Goal: Understand process/instructions: Learn how to perform a task or action

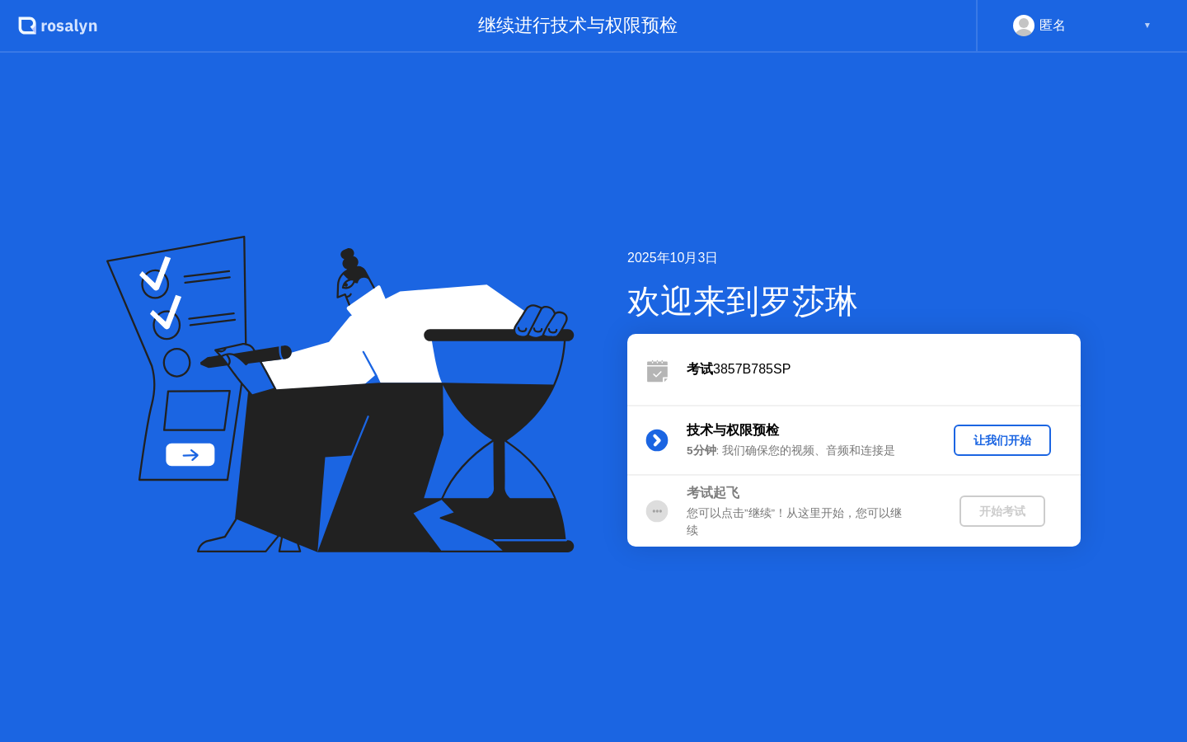
click at [1000, 448] on div "让我们开始" at bounding box center [1003, 441] width 84 height 16
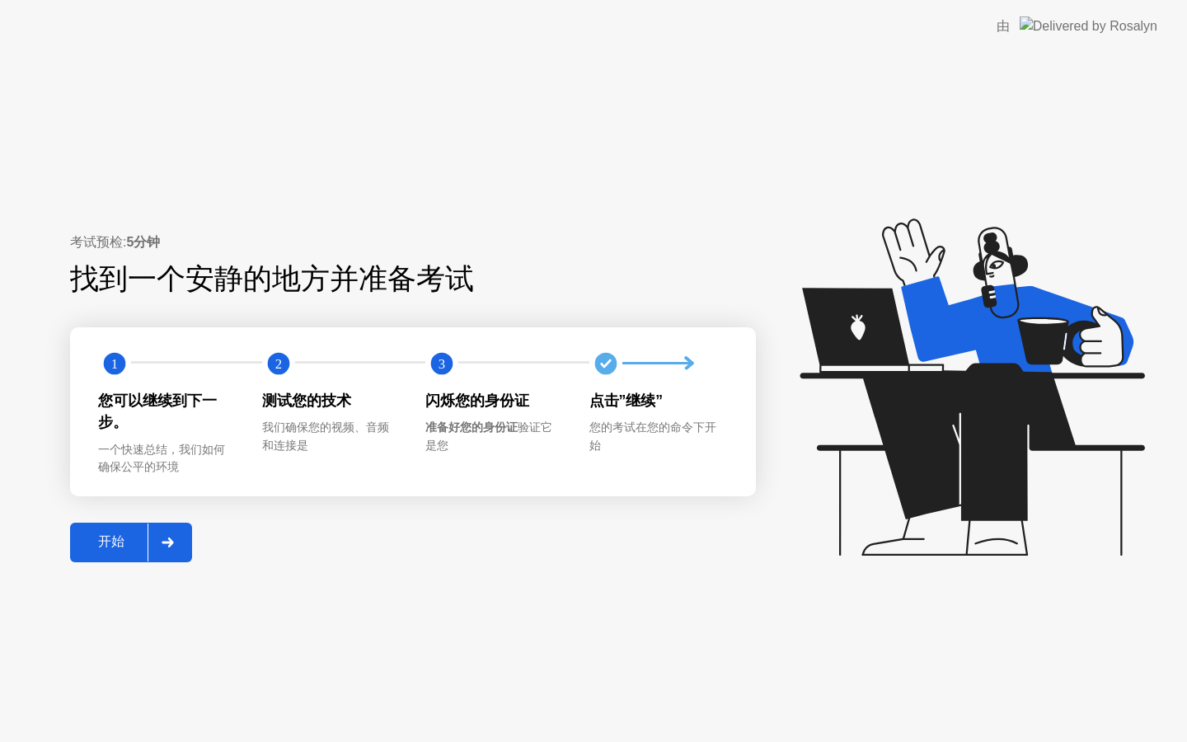
click at [125, 546] on div "开始" at bounding box center [111, 542] width 73 height 17
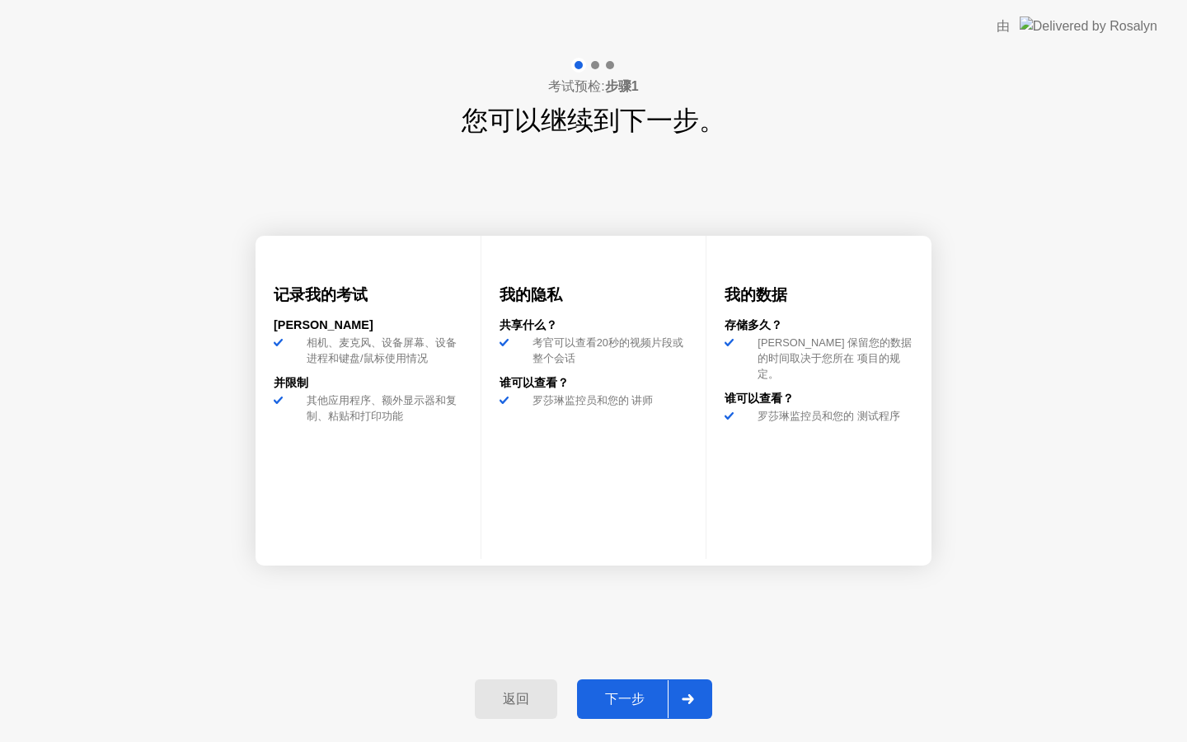
click at [631, 688] on button "下一步" at bounding box center [644, 699] width 135 height 40
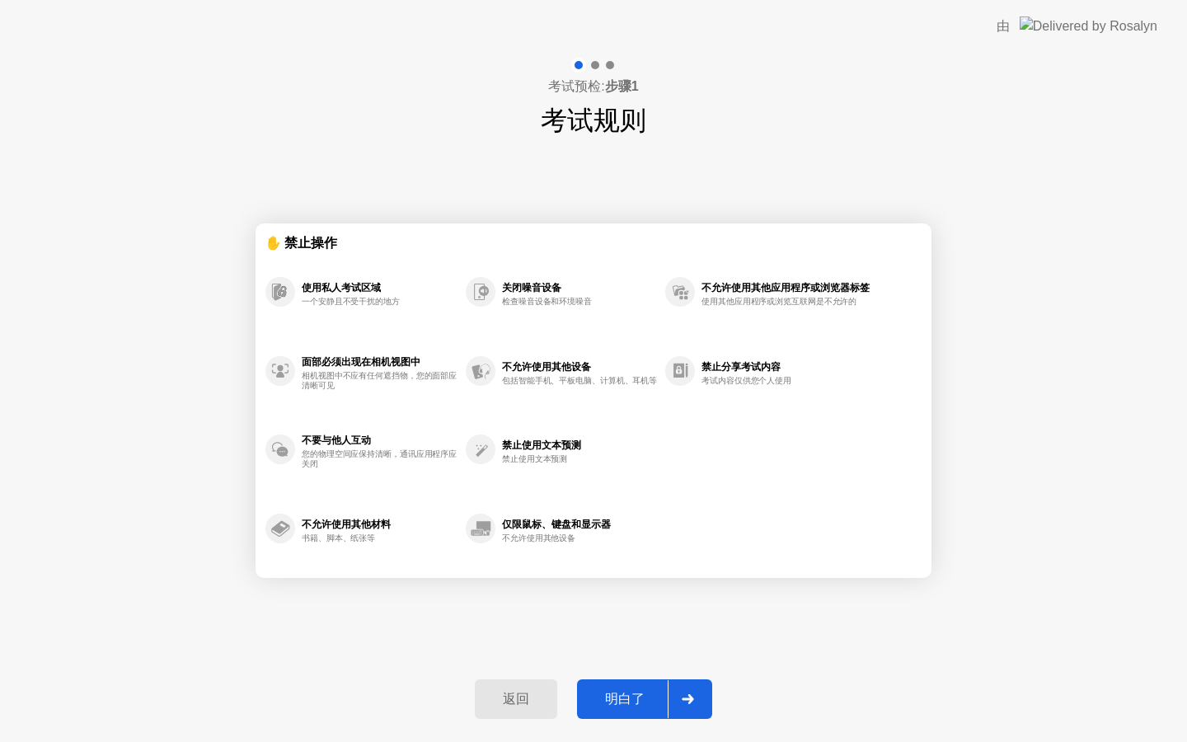
click at [641, 709] on button "明白了" at bounding box center [644, 699] width 135 height 40
select select "**********"
select select "*******"
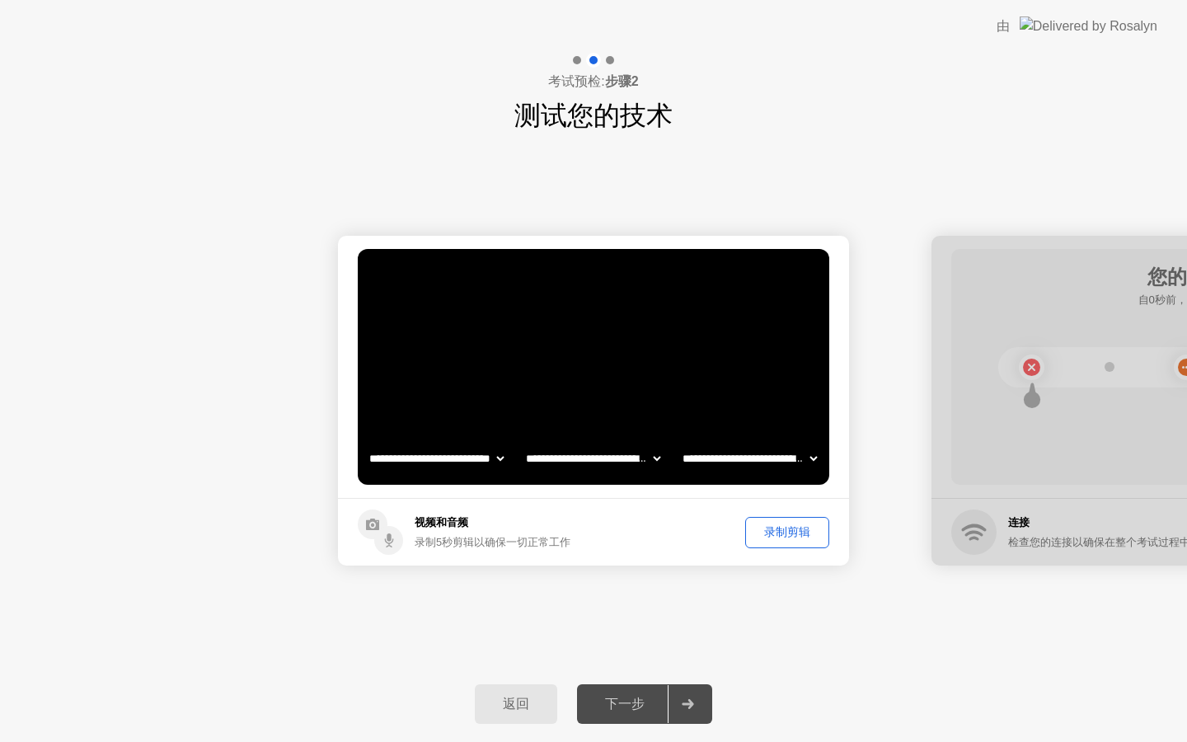
click at [785, 534] on div "录制剪辑" at bounding box center [787, 532] width 73 height 16
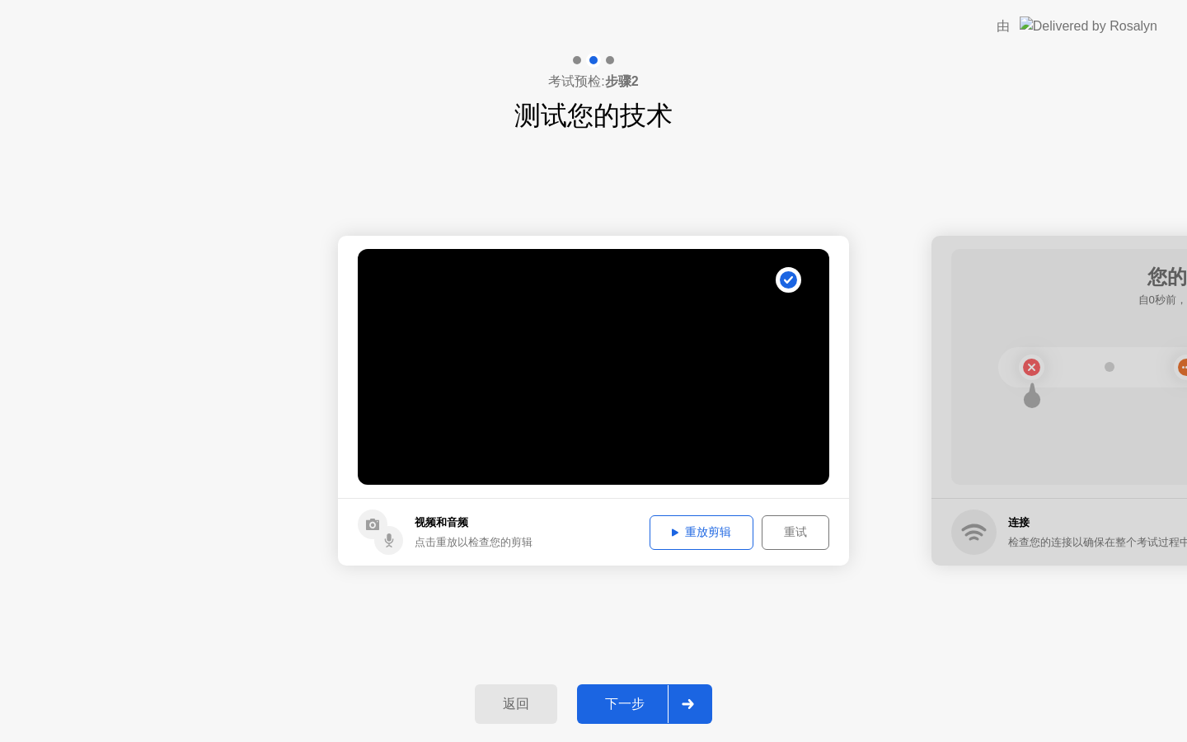
click at [732, 538] on div "重放剪辑" at bounding box center [702, 532] width 92 height 16
click at [642, 712] on div "下一步" at bounding box center [625, 704] width 86 height 17
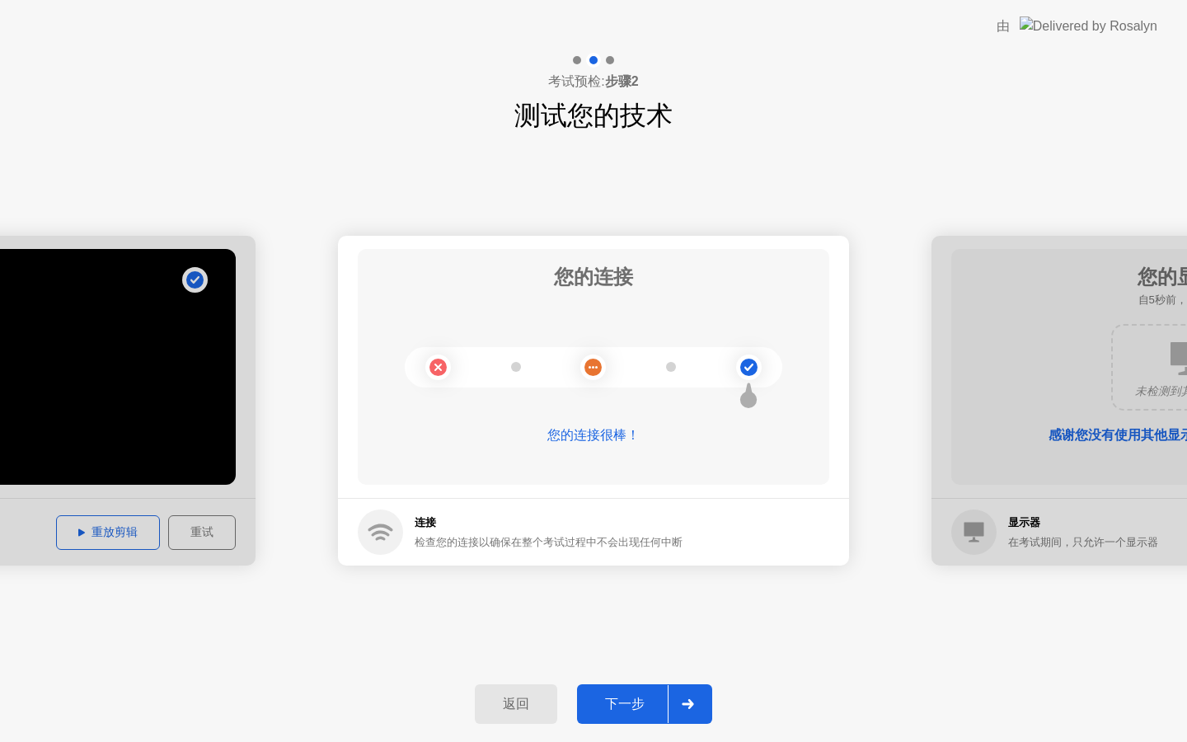
click at [642, 717] on button "下一步" at bounding box center [644, 704] width 135 height 40
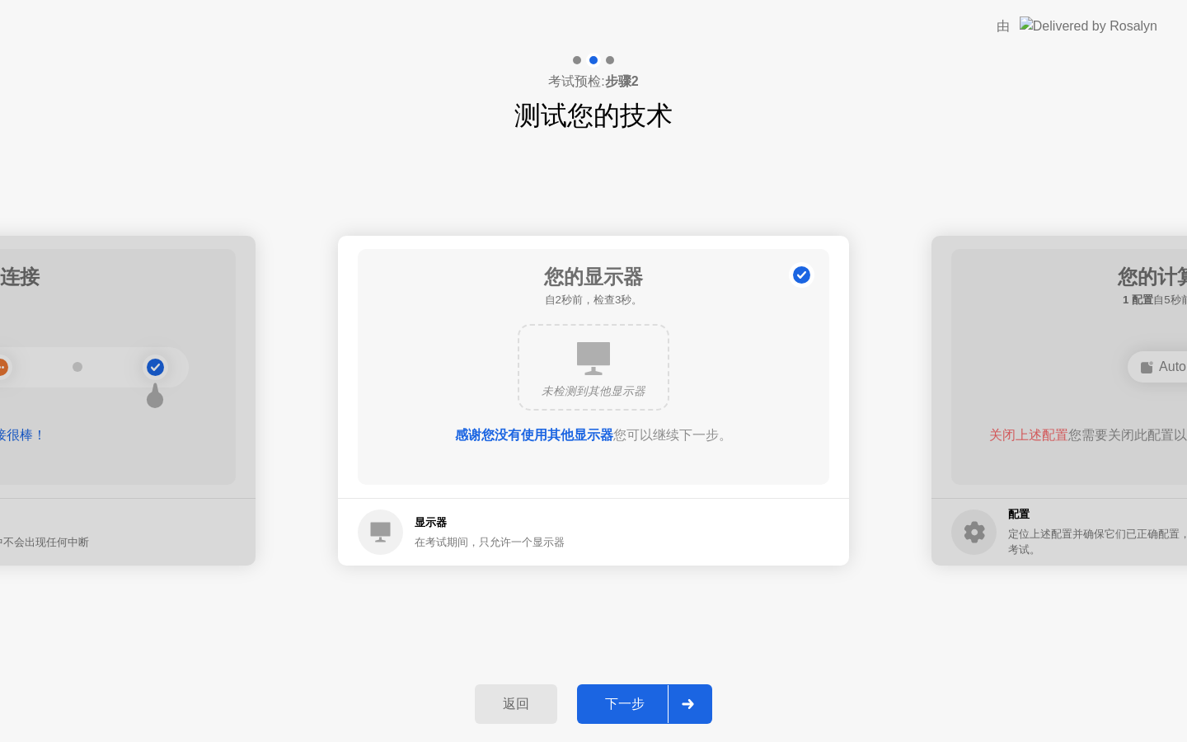
click at [625, 708] on div "下一步" at bounding box center [625, 704] width 86 height 17
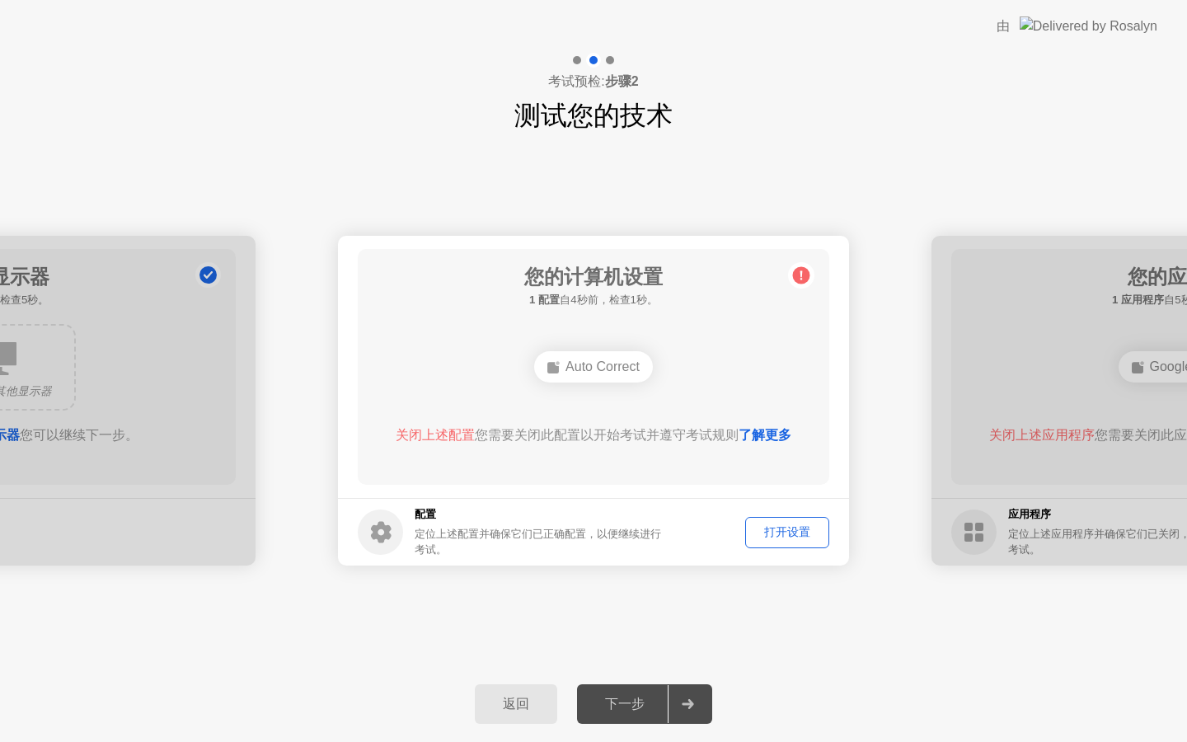
drag, startPoint x: 766, startPoint y: 411, endPoint x: 902, endPoint y: 412, distance: 136.1
click at [501, 696] on div "返回" at bounding box center [516, 704] width 73 height 17
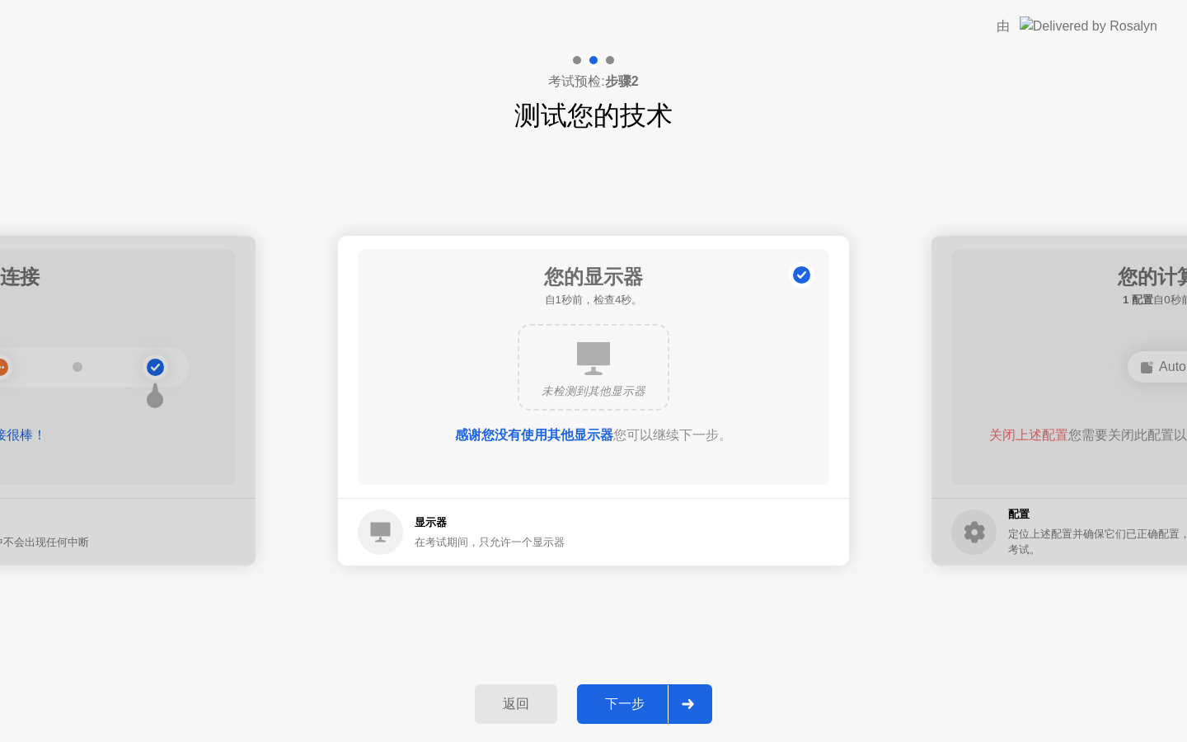
click at [506, 703] on div "返回" at bounding box center [516, 704] width 73 height 17
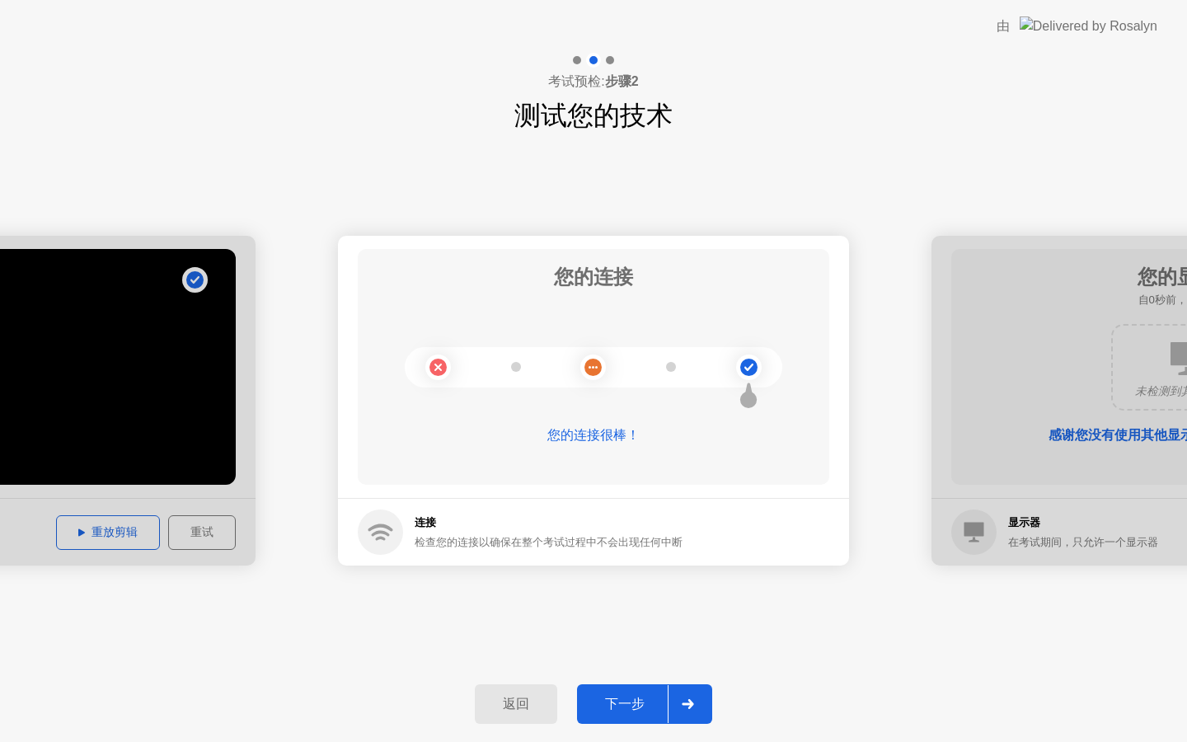
click at [507, 702] on div "返回" at bounding box center [516, 704] width 73 height 17
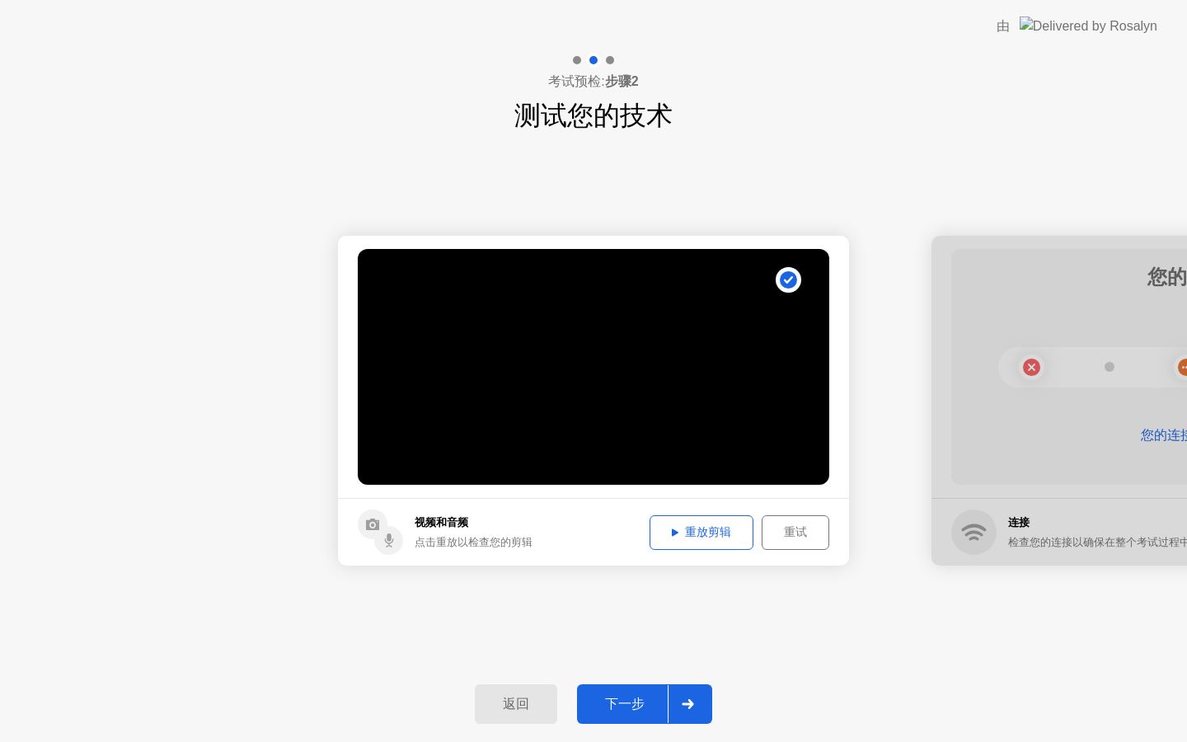
click at [507, 703] on div "返回" at bounding box center [516, 704] width 73 height 17
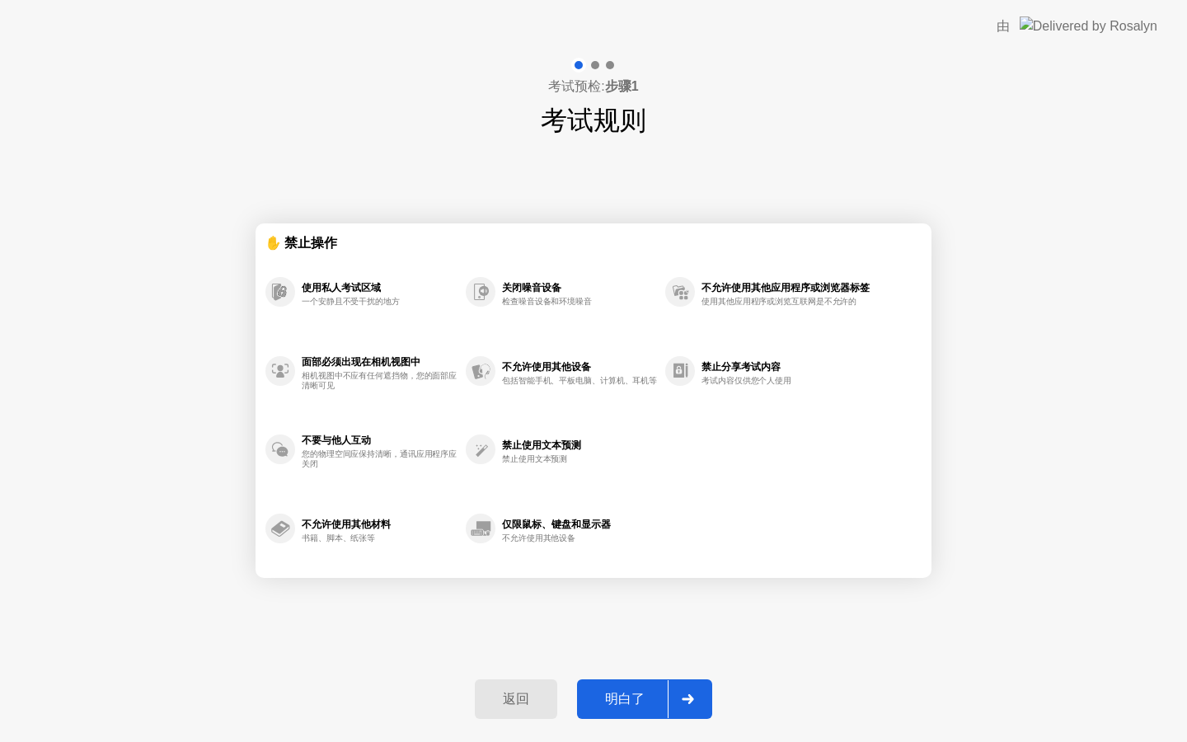
click at [697, 698] on div at bounding box center [688, 699] width 40 height 38
select select "**********"
select select "*******"
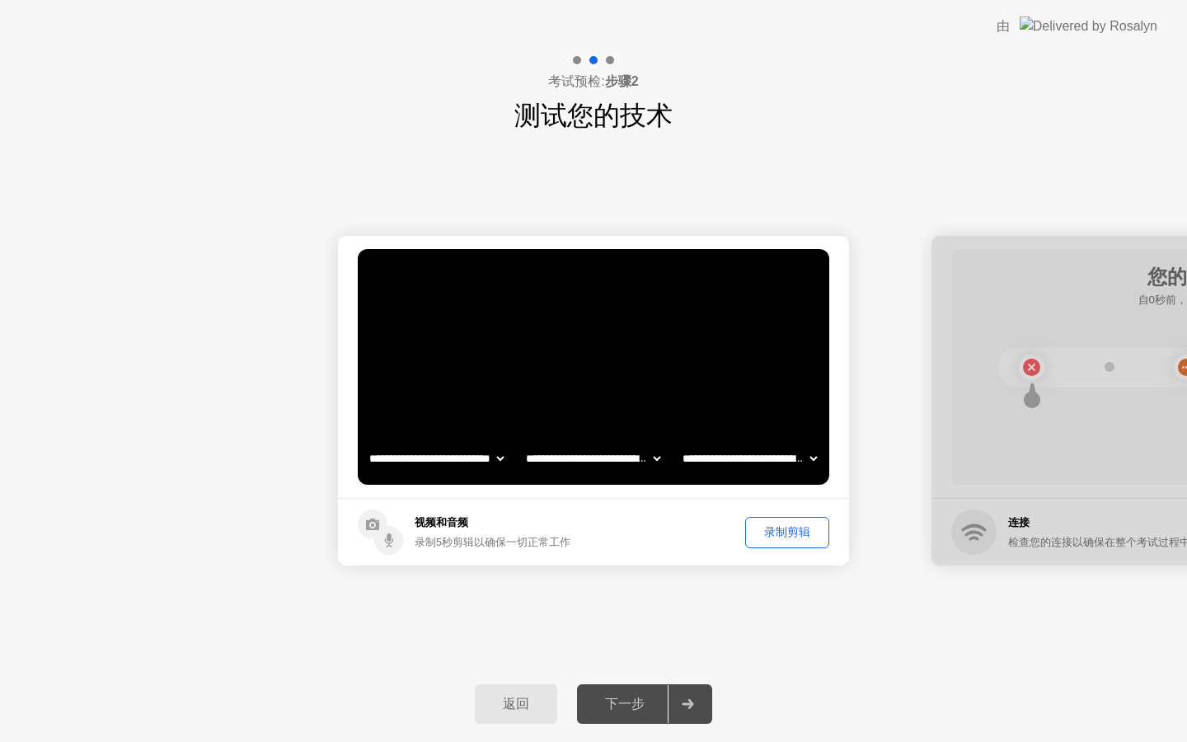
click at [697, 698] on div at bounding box center [688, 704] width 40 height 38
click at [792, 542] on button "录制剪辑" at bounding box center [787, 532] width 84 height 31
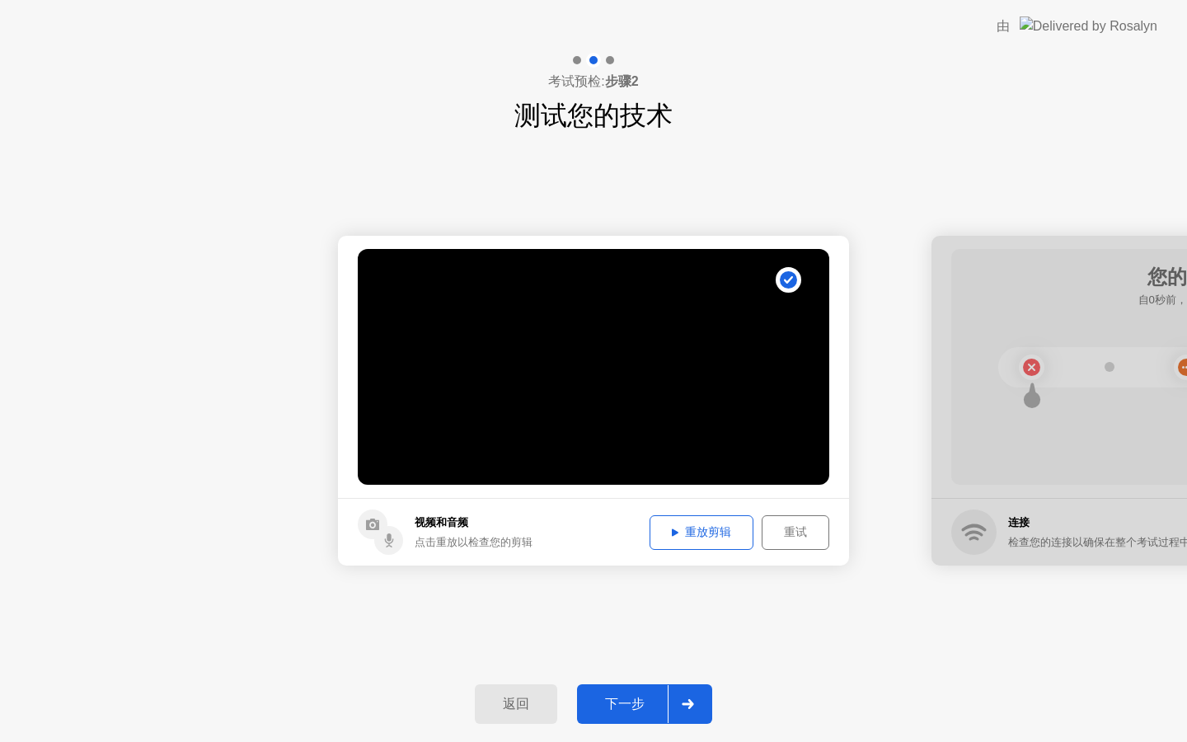
click at [693, 704] on icon at bounding box center [688, 704] width 12 height 10
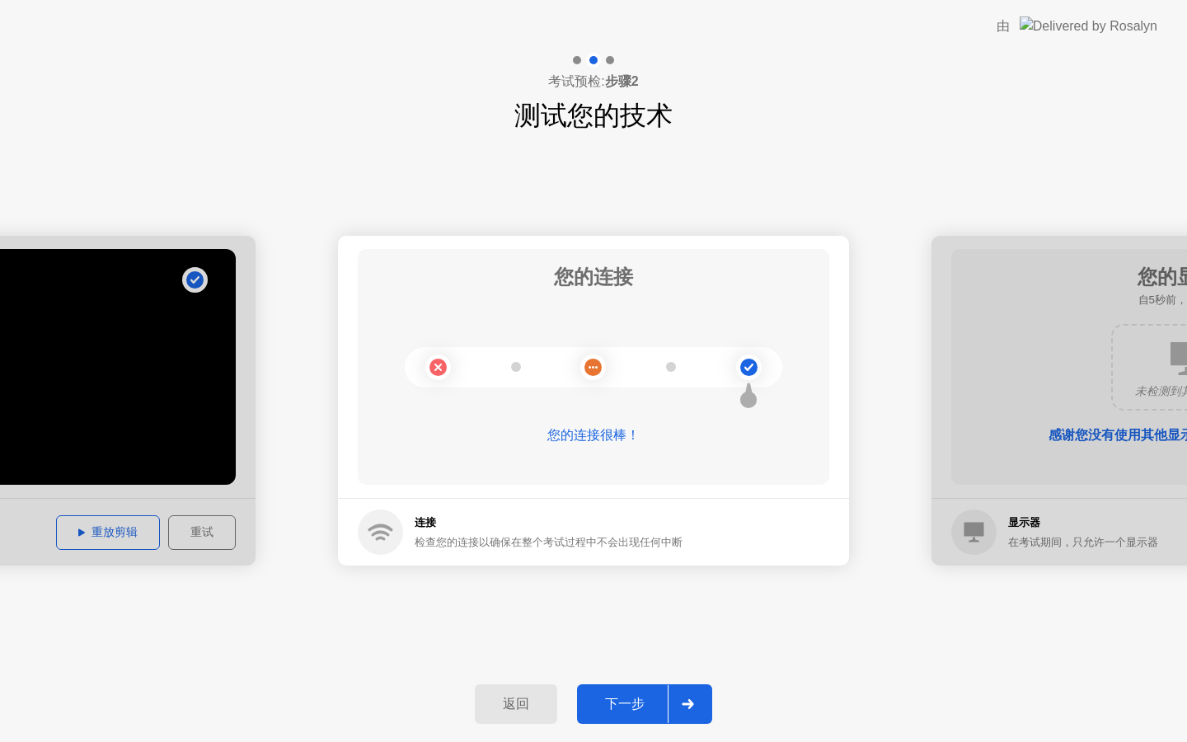
click at [702, 702] on div at bounding box center [688, 704] width 40 height 38
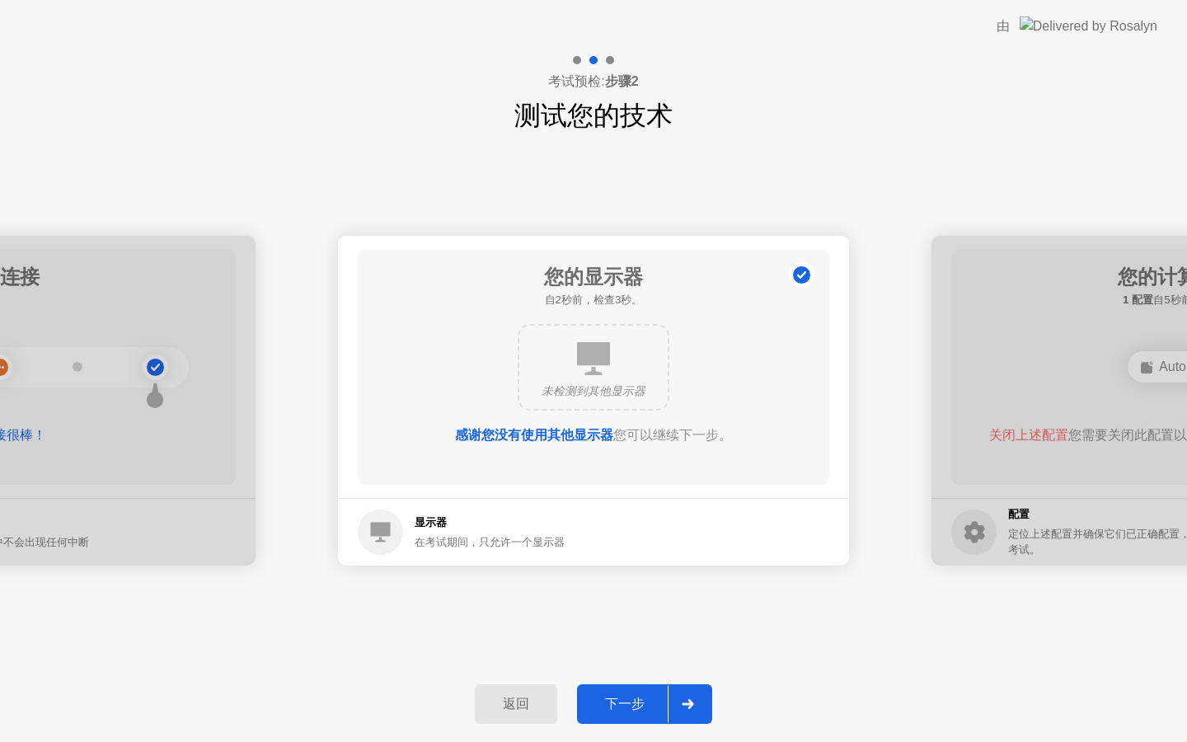
click at [697, 699] on div at bounding box center [688, 704] width 40 height 38
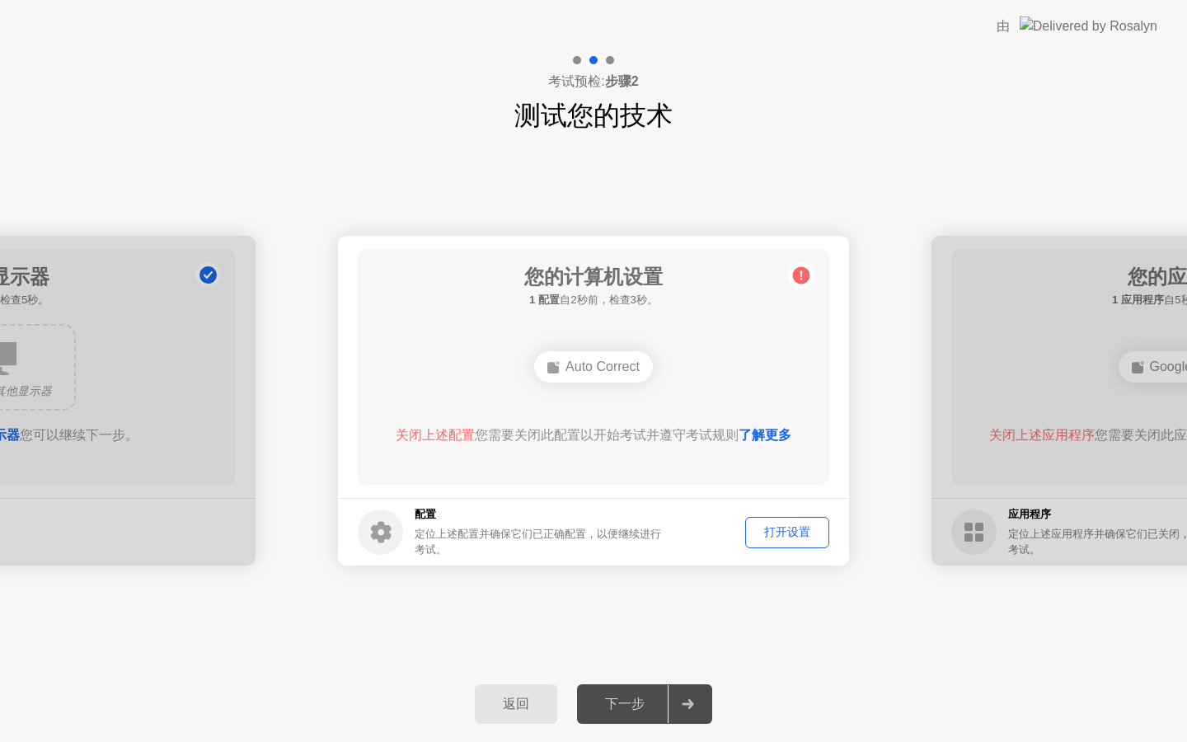
click at [772, 441] on link "了解更多" at bounding box center [765, 435] width 53 height 14
